Goal: Book appointment/travel/reservation

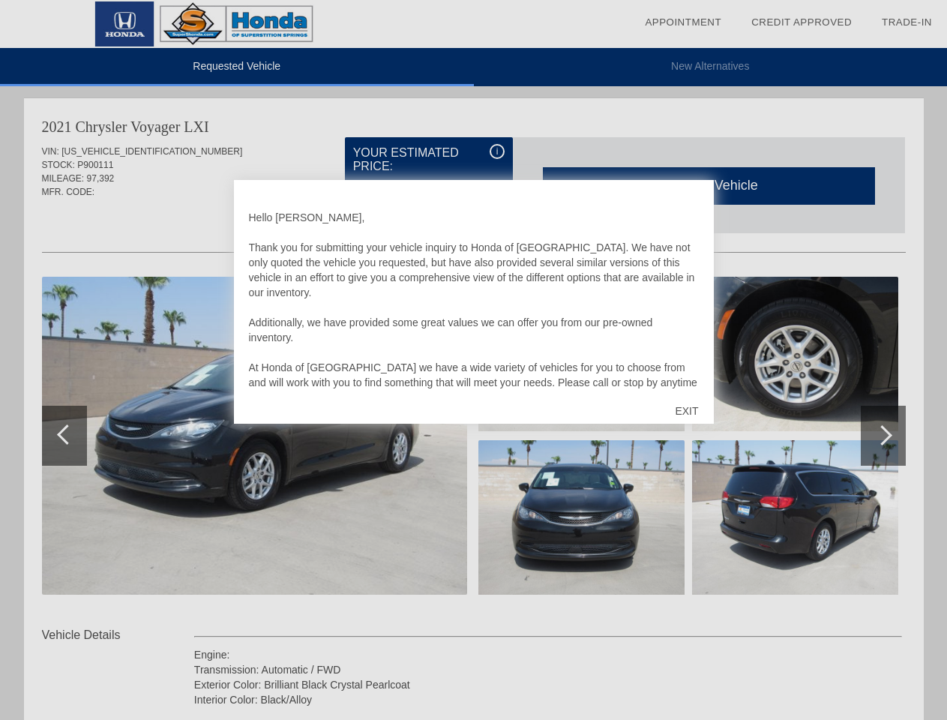
click at [683, 22] on link "Appointment" at bounding box center [683, 21] width 76 height 11
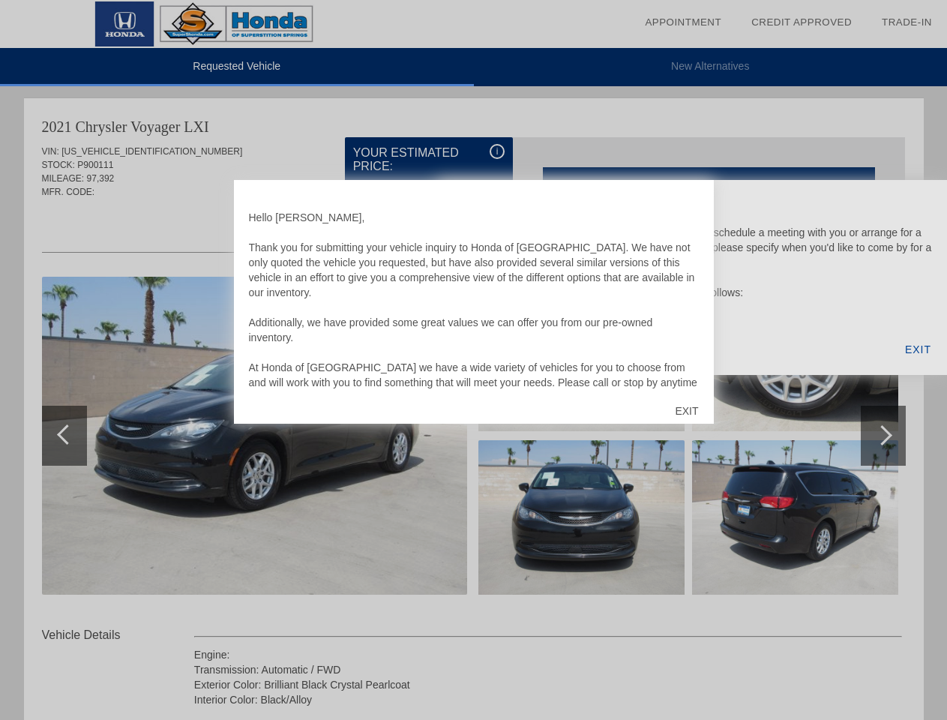
click at [686, 411] on div "EXIT" at bounding box center [686, 410] width 53 height 45
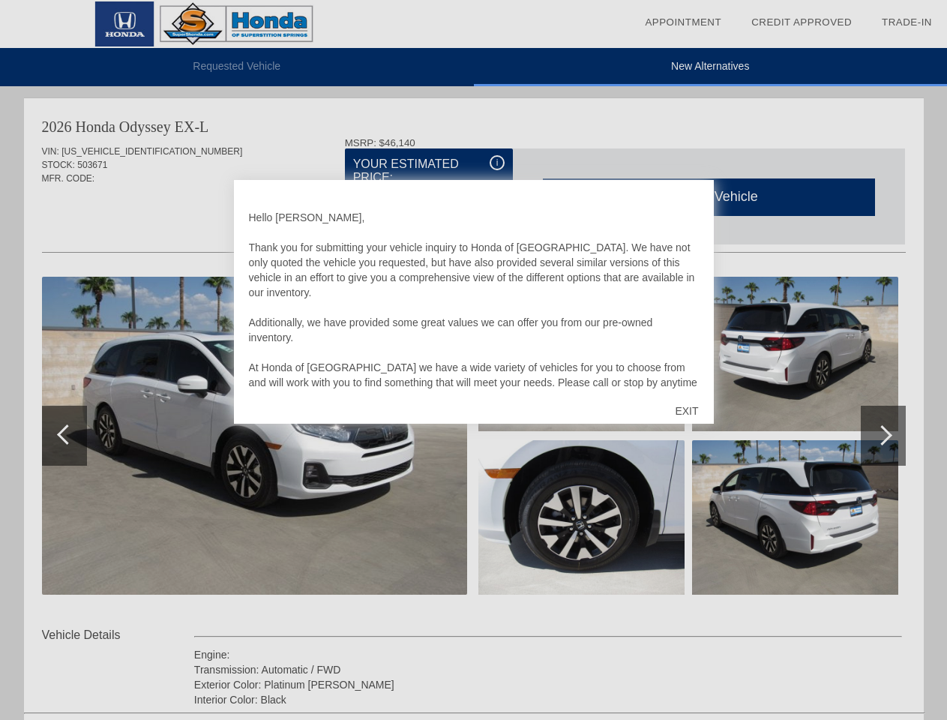
click at [683, 22] on link "Appointment" at bounding box center [683, 21] width 76 height 11
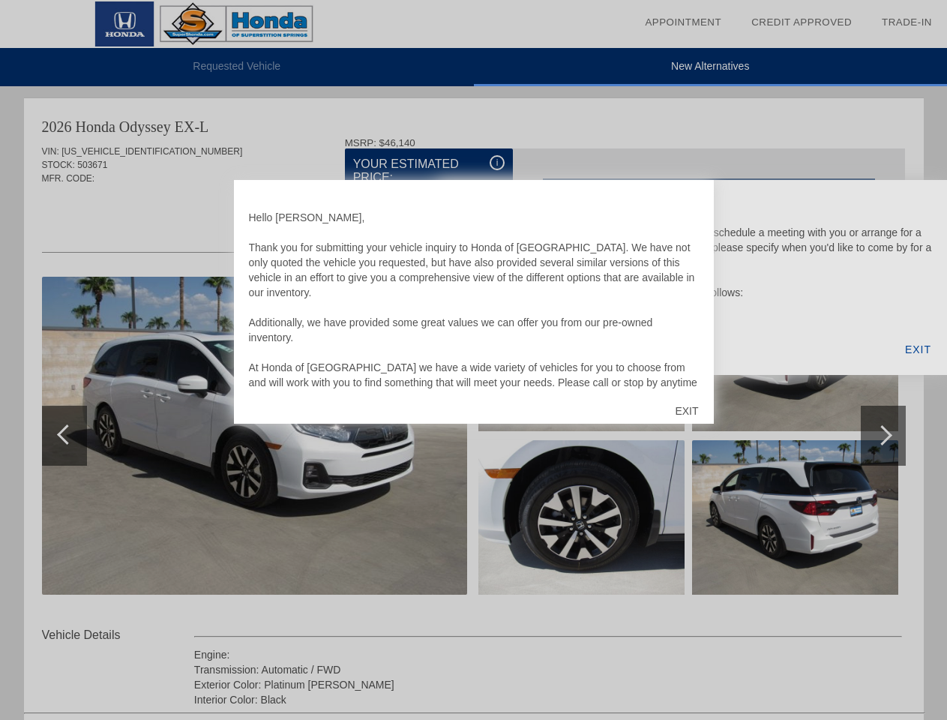
click at [686, 411] on div "EXIT" at bounding box center [686, 410] width 53 height 45
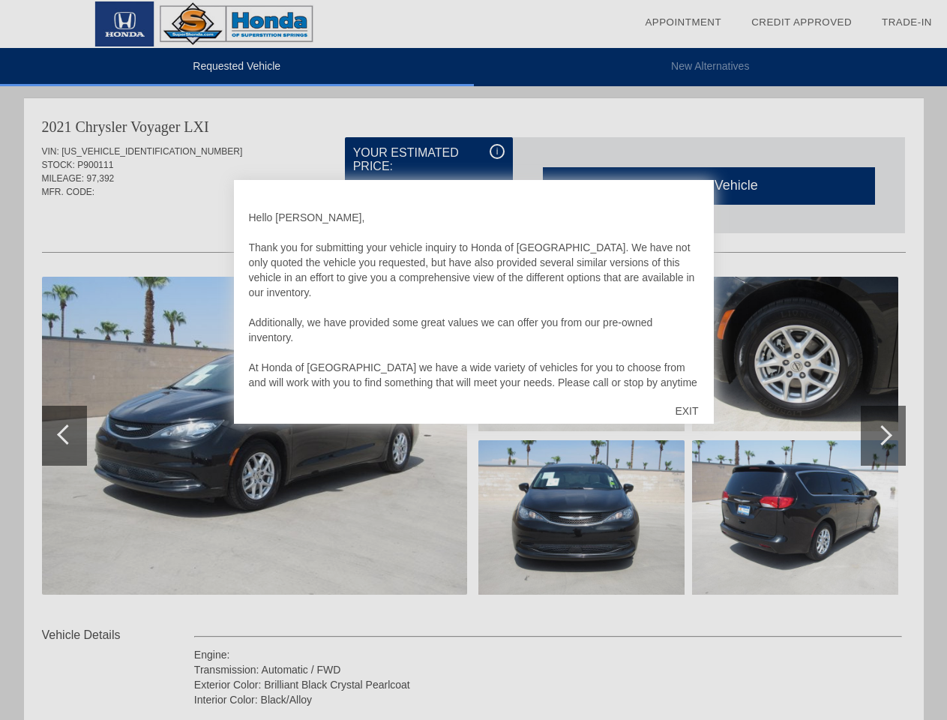
click at [683, 22] on link "Appointment" at bounding box center [683, 21] width 76 height 11
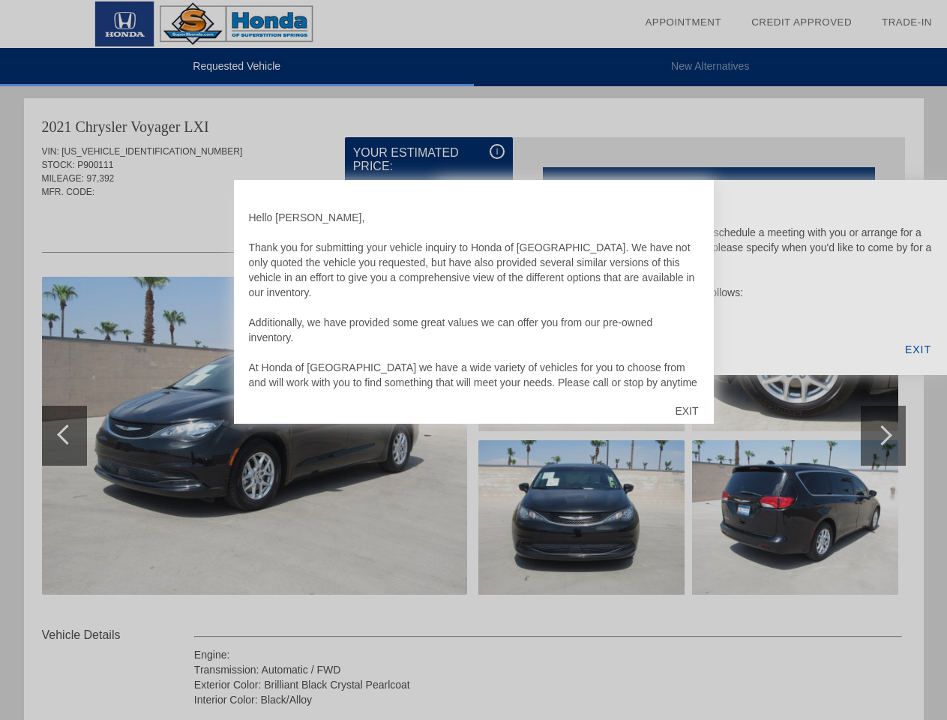
click at [686, 411] on div "EXIT" at bounding box center [686, 410] width 53 height 45
